Goal: Task Accomplishment & Management: Use online tool/utility

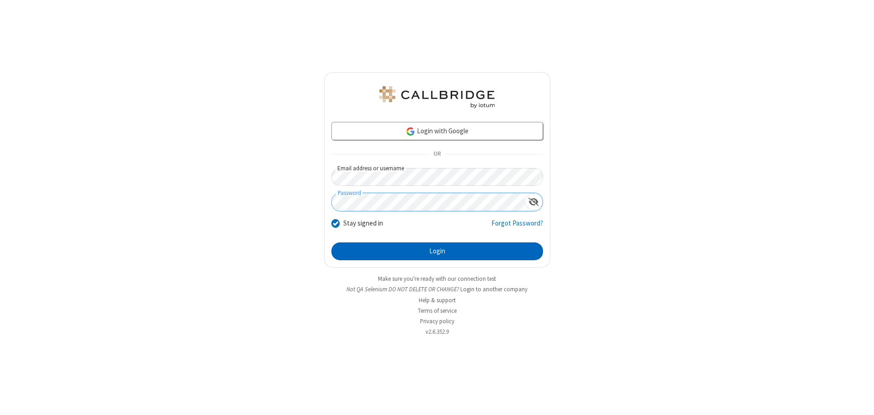
click at [437, 251] on button "Login" at bounding box center [437, 252] width 212 height 18
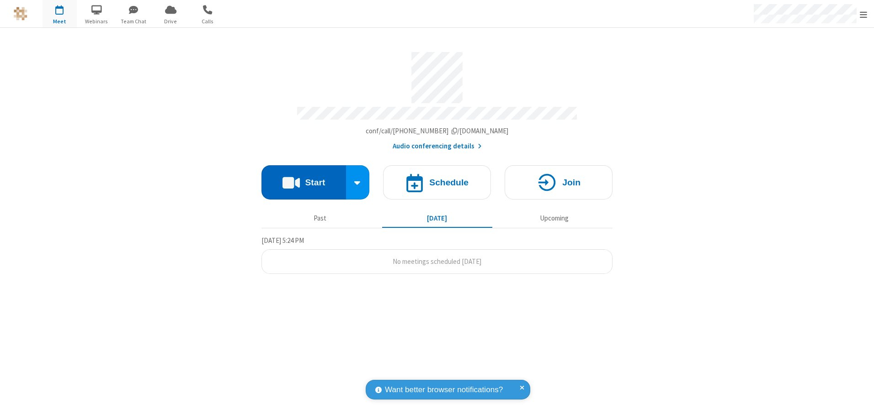
click at [303, 179] on button "Start" at bounding box center [303, 182] width 85 height 34
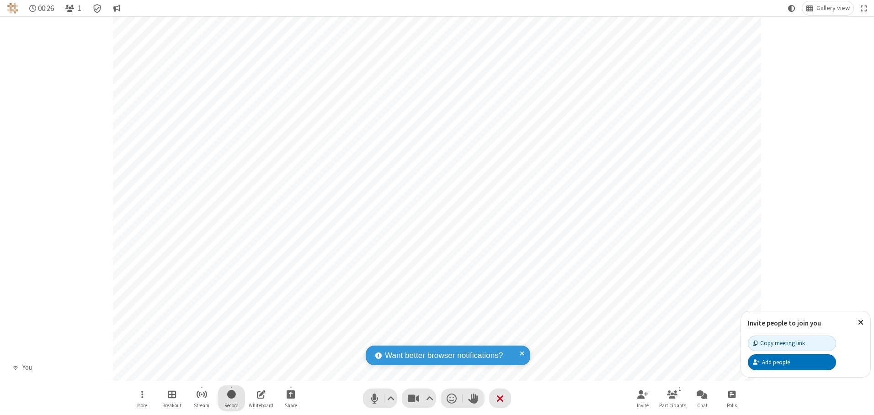
click at [231, 398] on span "Start recording" at bounding box center [231, 394] width 9 height 11
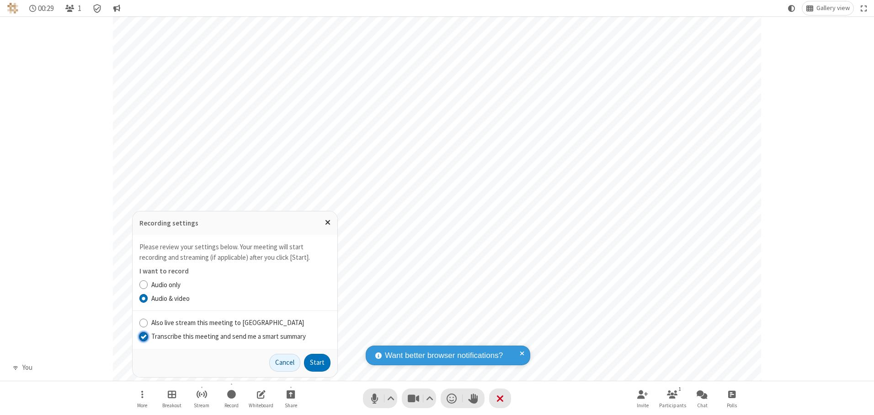
click at [143, 336] on input "Transcribe this meeting and send me a smart summary" at bounding box center [143, 337] width 9 height 10
click at [317, 363] on button "Start" at bounding box center [317, 363] width 26 height 18
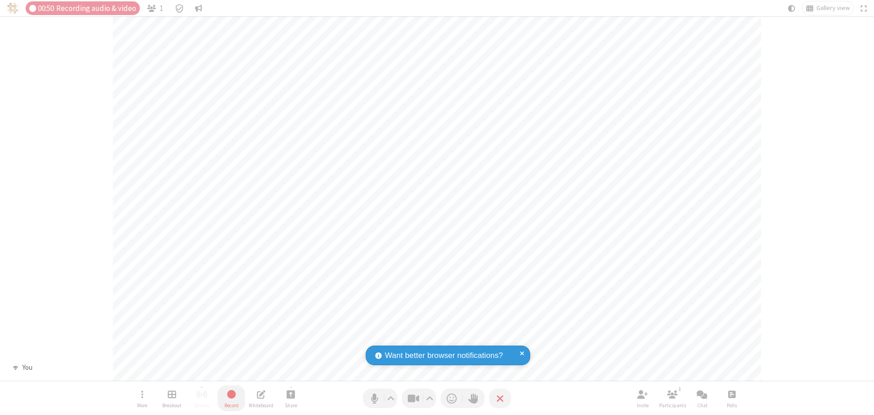
click at [231, 398] on span "Stop recording" at bounding box center [231, 394] width 11 height 11
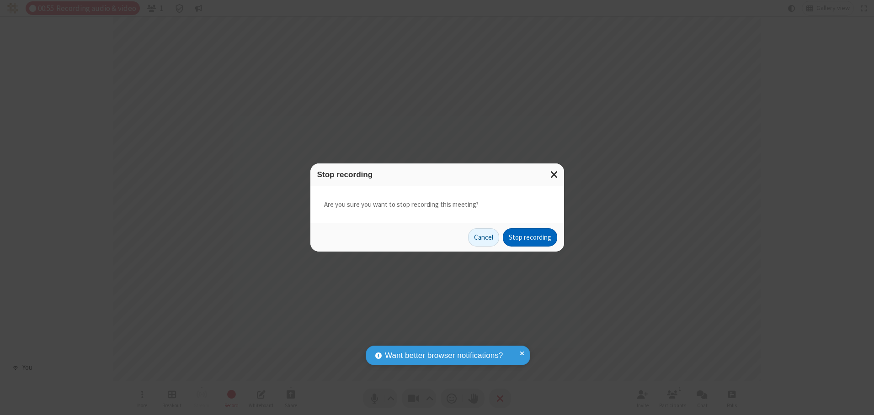
click at [530, 238] on button "Stop recording" at bounding box center [530, 237] width 54 height 18
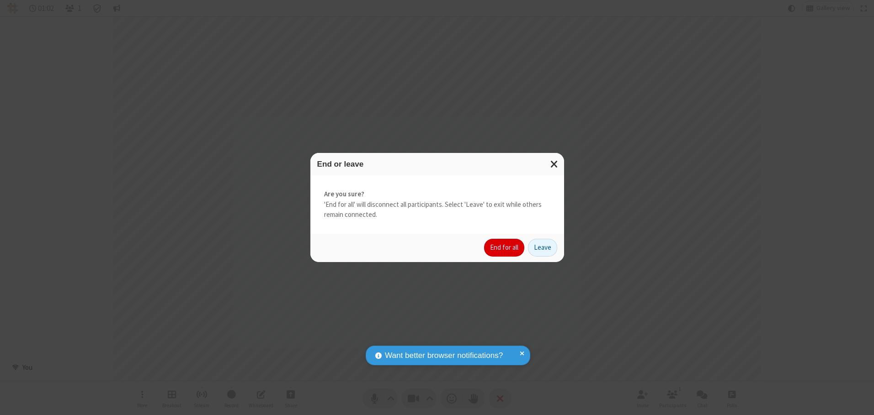
click at [504, 248] on button "End for all" at bounding box center [504, 248] width 40 height 18
